Goal: Find specific fact: Find specific fact

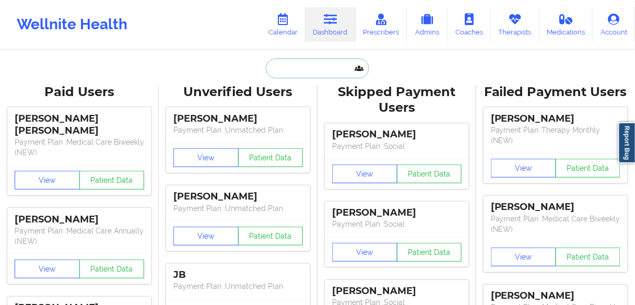
click at [311, 76] on input "text" at bounding box center [317, 68] width 103 height 20
paste input "[PERSON_NAME]"
type input "[PERSON_NAME]"
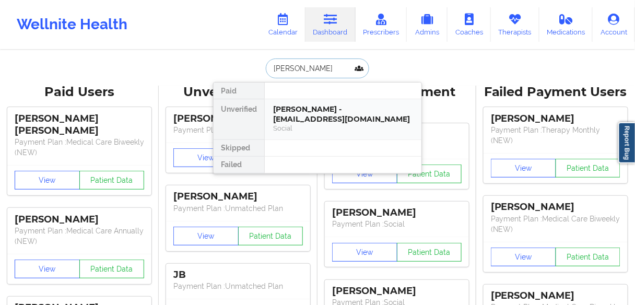
click at [319, 116] on div "[PERSON_NAME] - [EMAIL_ADDRESS][DOMAIN_NAME]" at bounding box center [343, 113] width 140 height 19
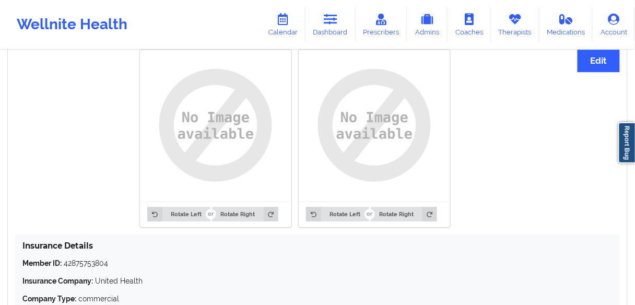
scroll to position [835, 0]
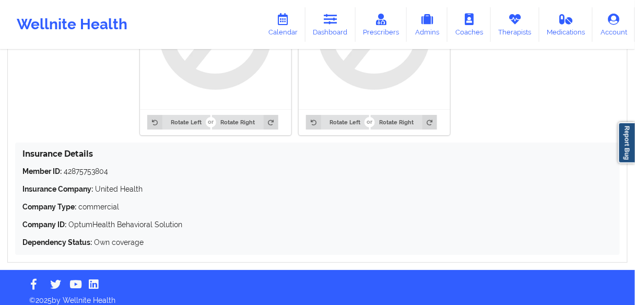
click at [88, 172] on p "Member ID: 42875753804" at bounding box center [317, 171] width 590 height 10
copy p "42875753804"
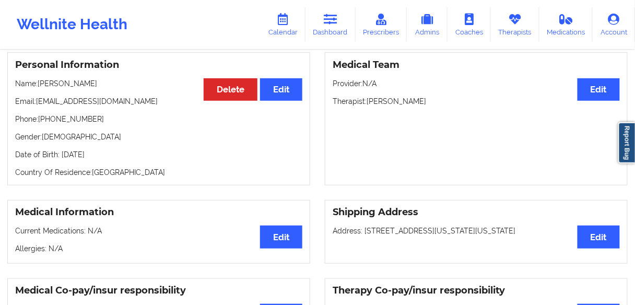
scroll to position [84, 0]
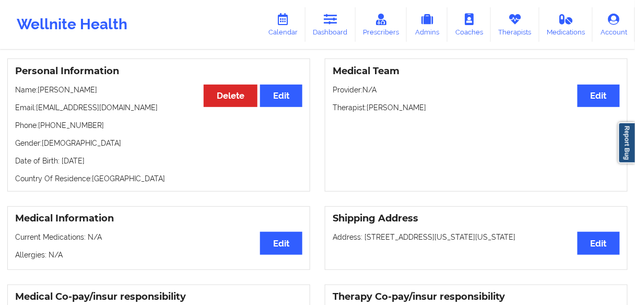
drag, startPoint x: 116, startPoint y: 95, endPoint x: 56, endPoint y: 96, distance: 59.5
click at [56, 95] on p "Name: [PERSON_NAME]" at bounding box center [158, 90] width 287 height 10
copy p "van den Hoek"
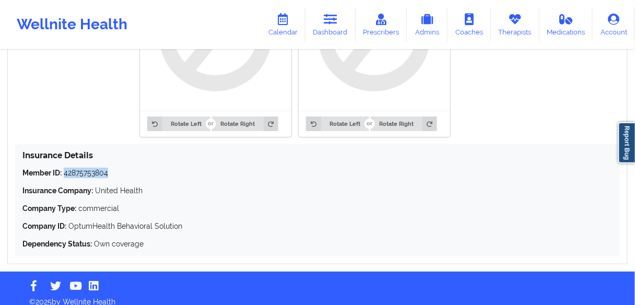
scroll to position [835, 0]
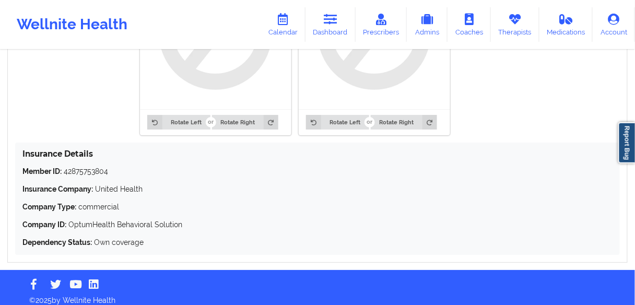
click at [87, 172] on p "Member ID: 42875753804" at bounding box center [317, 171] width 590 height 10
copy p "42875753804"
click at [114, 172] on p "Member ID: 42875753804" at bounding box center [317, 171] width 590 height 10
click at [98, 172] on p "Member ID: 42875753804" at bounding box center [317, 171] width 590 height 10
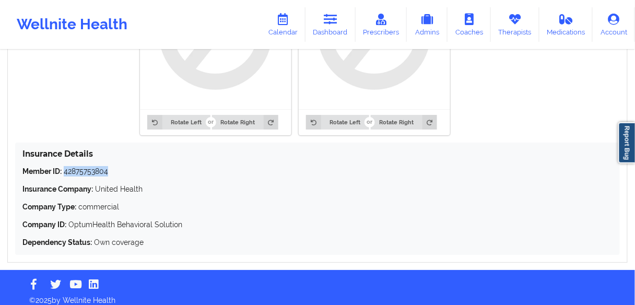
click at [98, 172] on p "Member ID: 42875753804" at bounding box center [317, 171] width 590 height 10
click at [134, 160] on div "Insurance Details Member ID: 42875753804 Insurance Company: United Health Compa…" at bounding box center [317, 199] width 605 height 112
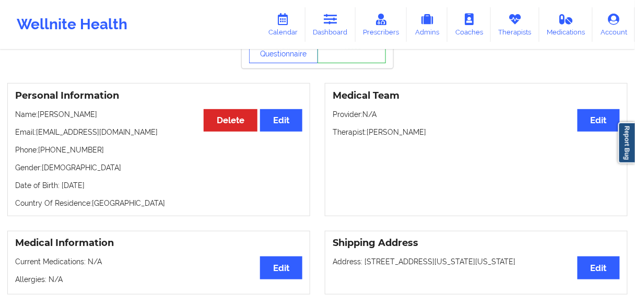
scroll to position [0, 0]
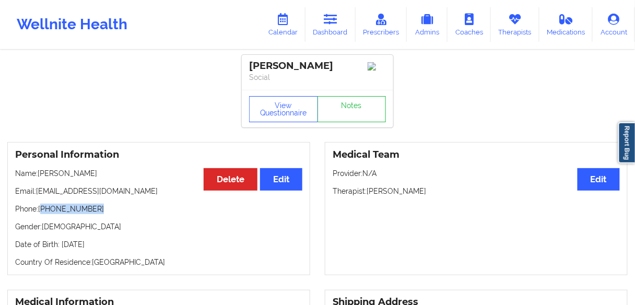
drag, startPoint x: 102, startPoint y: 211, endPoint x: 42, endPoint y: 210, distance: 60.1
click at [42, 210] on p "Phone: [PHONE_NUMBER]" at bounding box center [158, 209] width 287 height 10
copy p "[PHONE_NUMBER]"
